Goal: Find specific page/section: Find specific page/section

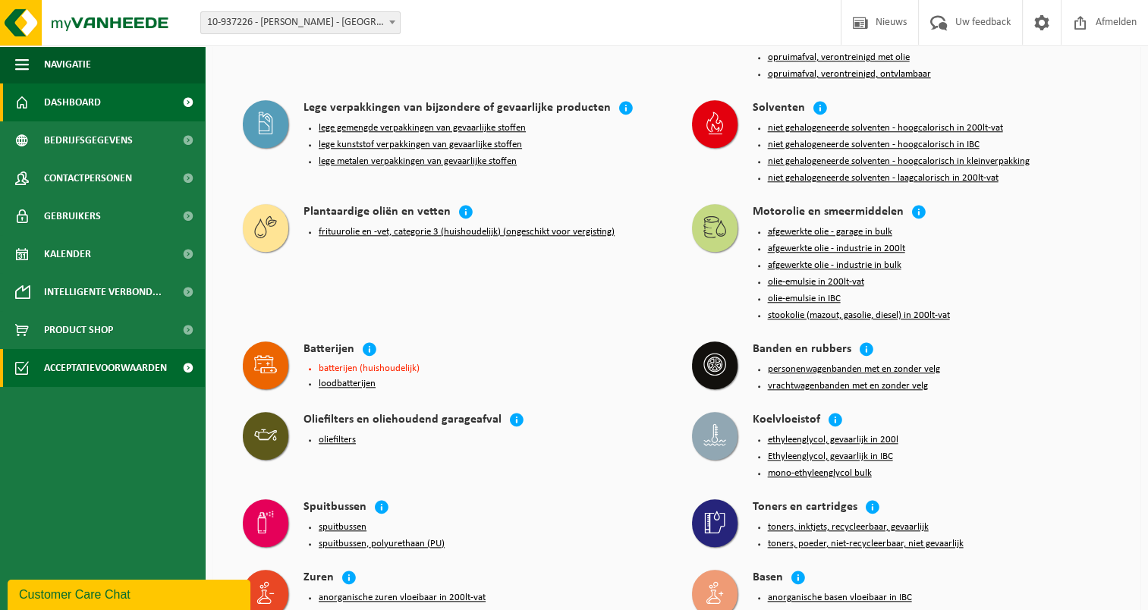
click at [83, 106] on span "Dashboard" at bounding box center [72, 102] width 57 height 38
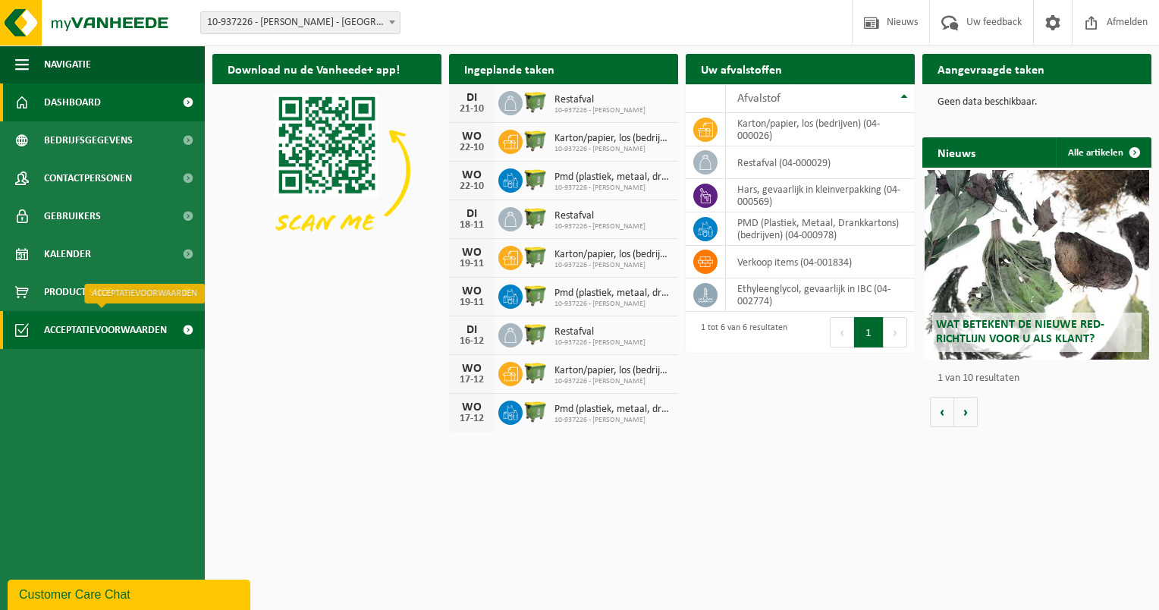
click at [74, 327] on span "Acceptatievoorwaarden" at bounding box center [105, 330] width 123 height 38
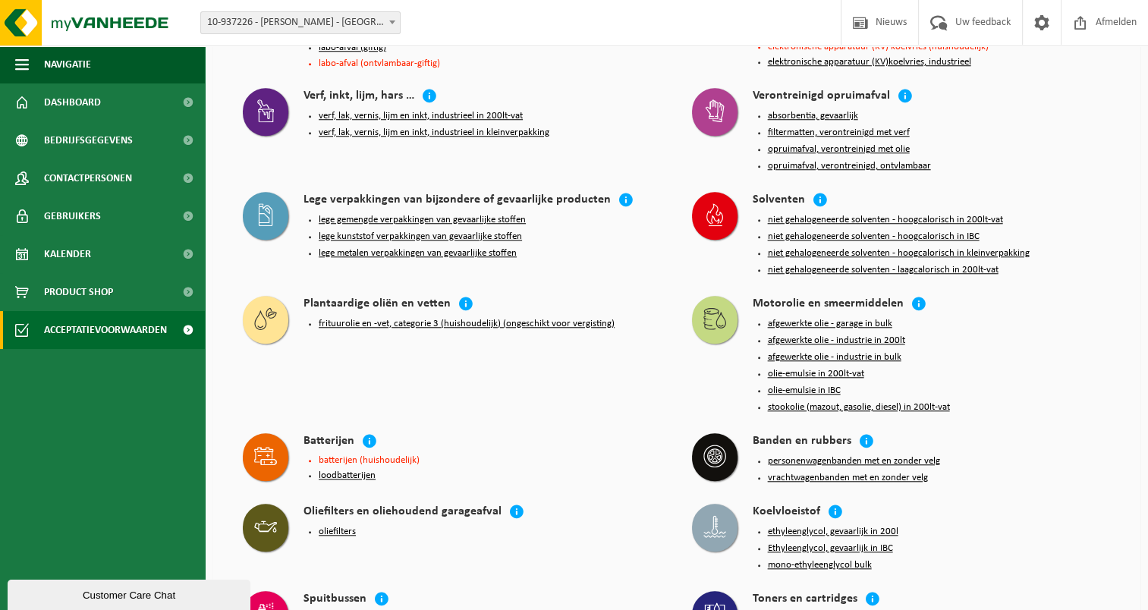
scroll to position [1290, 0]
